Goal: Information Seeking & Learning: Learn about a topic

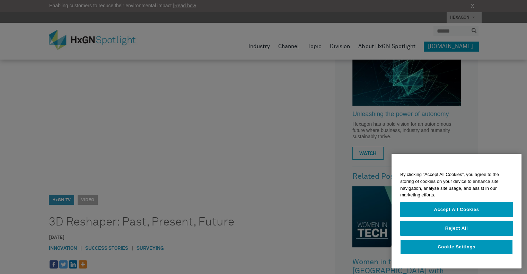
scroll to position [35, 0]
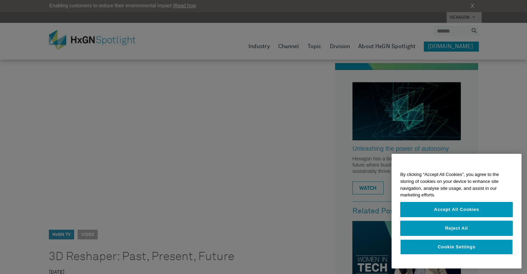
click at [318, 214] on div at bounding box center [263, 137] width 527 height 274
click at [319, 211] on div at bounding box center [263, 137] width 527 height 274
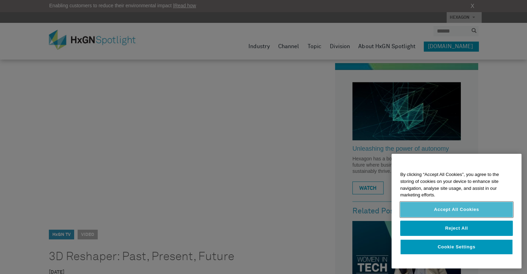
click at [470, 209] on button "Accept All Cookies" at bounding box center [456, 209] width 113 height 15
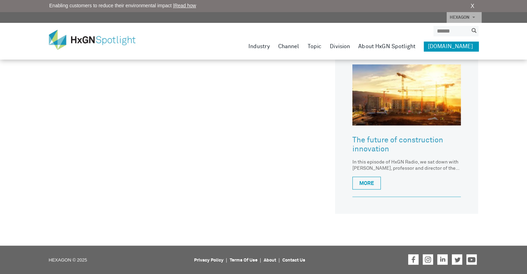
scroll to position [157, 0]
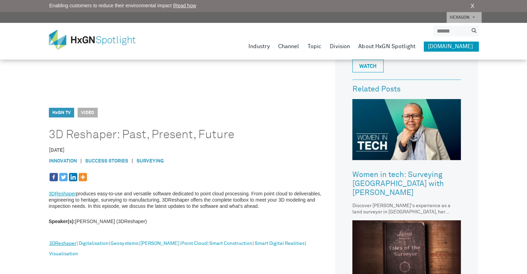
click at [65, 244] on link "3DReshaper" at bounding box center [62, 244] width 27 height 9
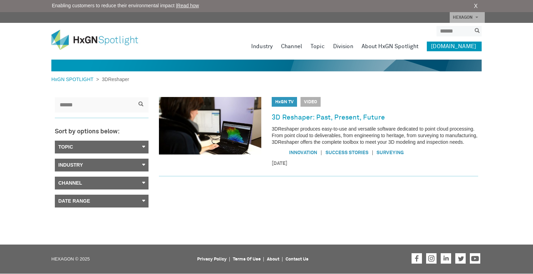
click at [121, 148] on link "Topic" at bounding box center [102, 147] width 94 height 13
